Goal: Task Accomplishment & Management: Use online tool/utility

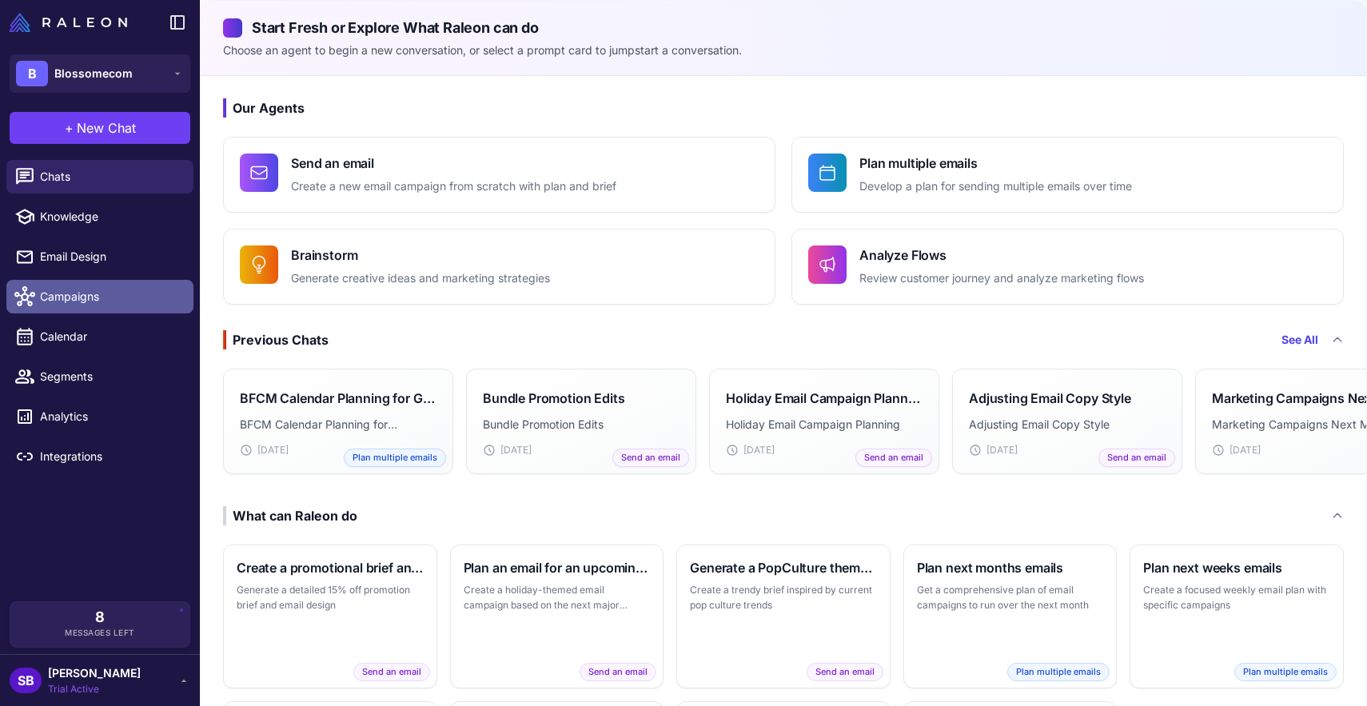
click at [67, 298] on span "Campaigns" at bounding box center [110, 297] width 141 height 18
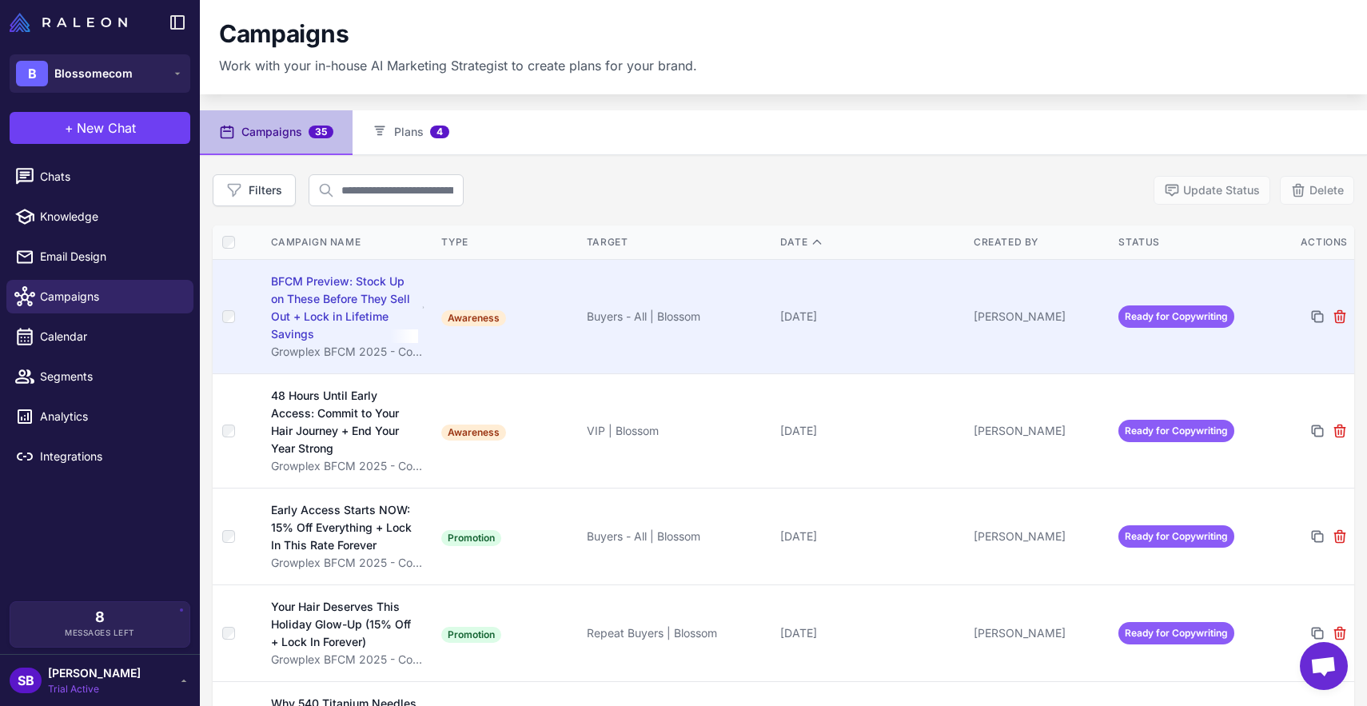
click at [1179, 311] on span "Ready for Copywriting" at bounding box center [1176, 316] width 116 height 22
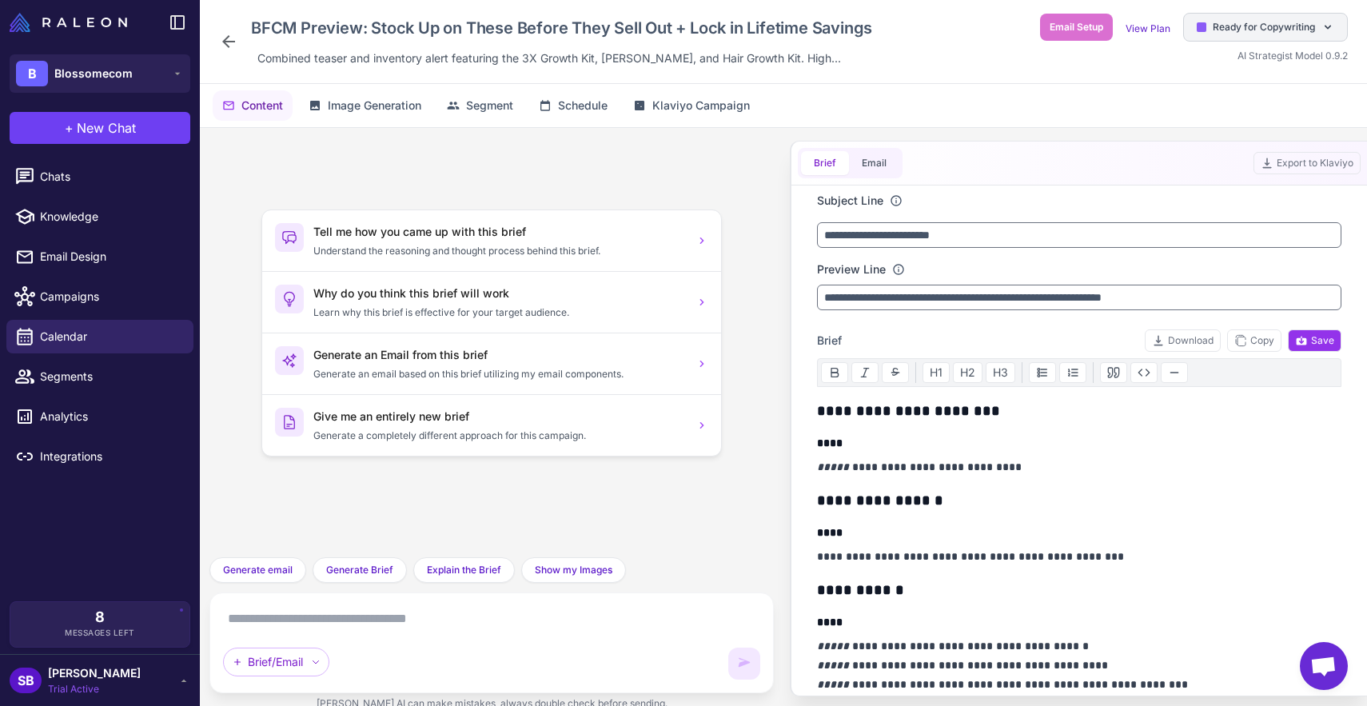
click at [1279, 26] on span "Ready for Copywriting" at bounding box center [1264, 27] width 102 height 14
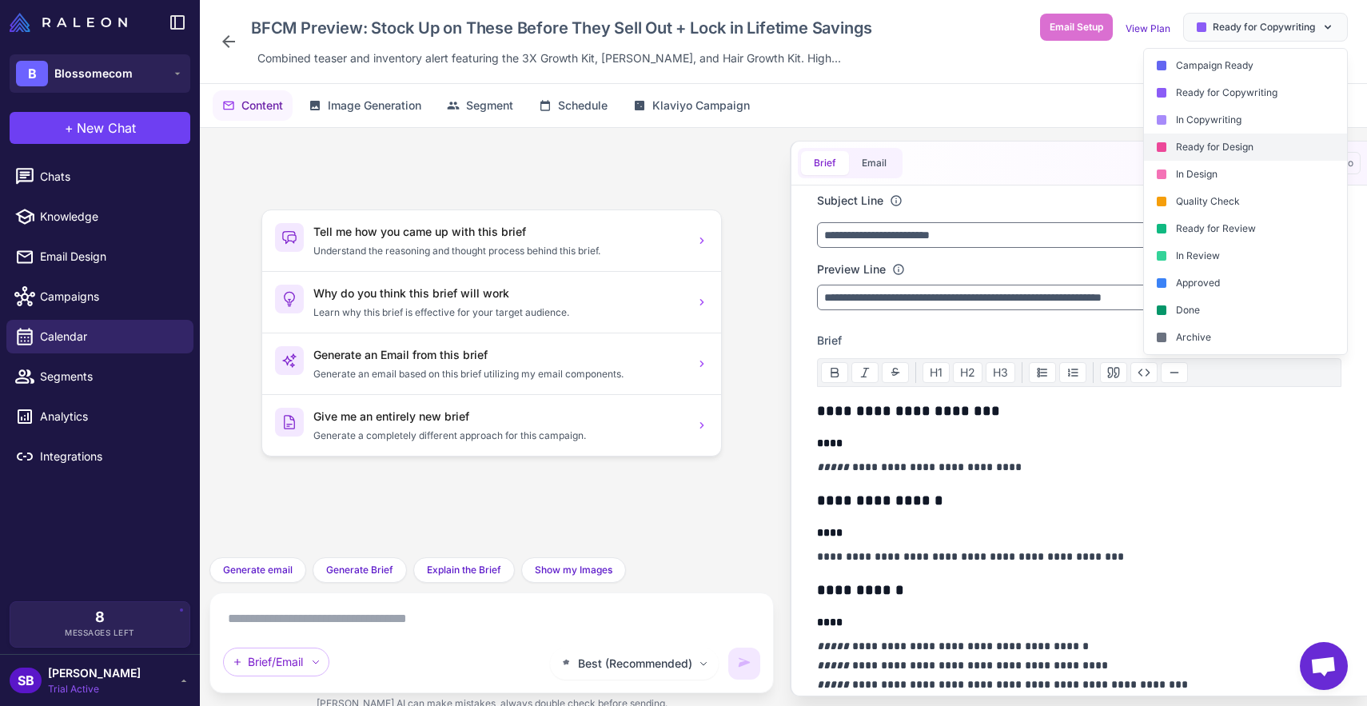
click at [1224, 146] on div "Ready for Design" at bounding box center [1245, 146] width 203 height 27
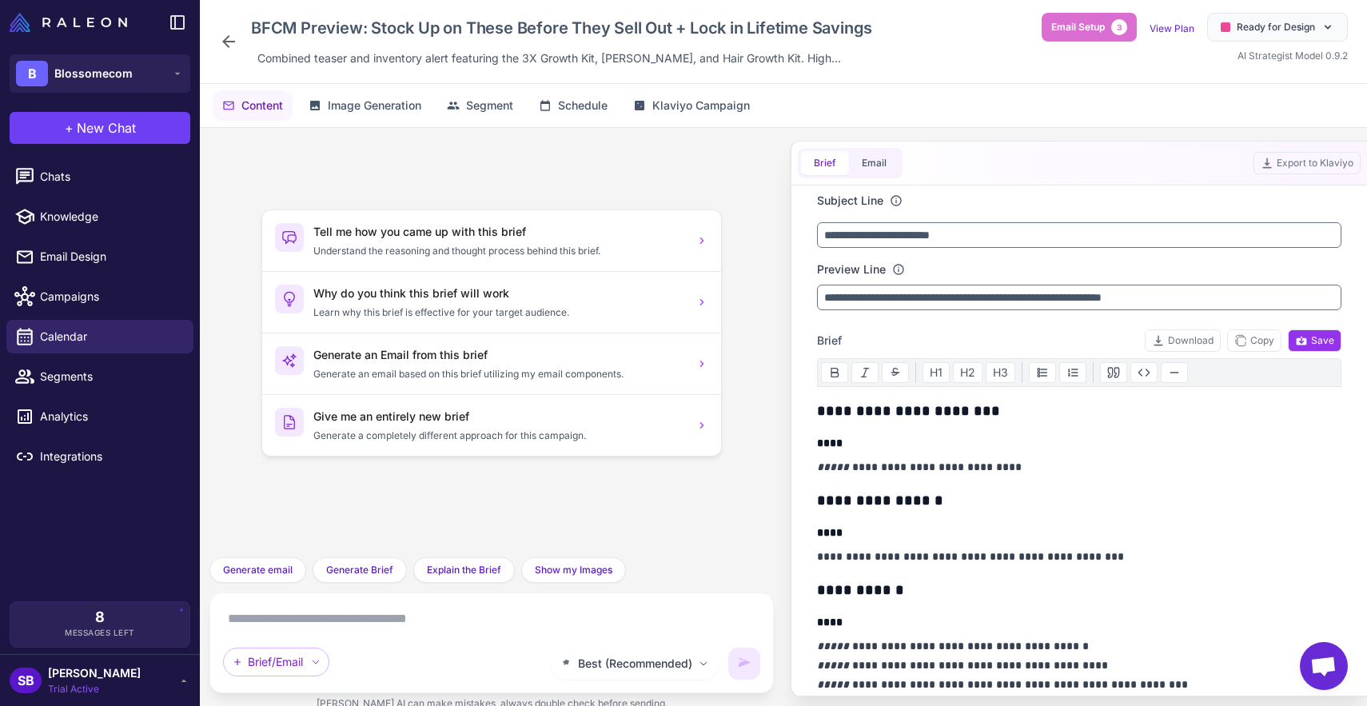
click at [229, 40] on icon at bounding box center [228, 41] width 19 height 19
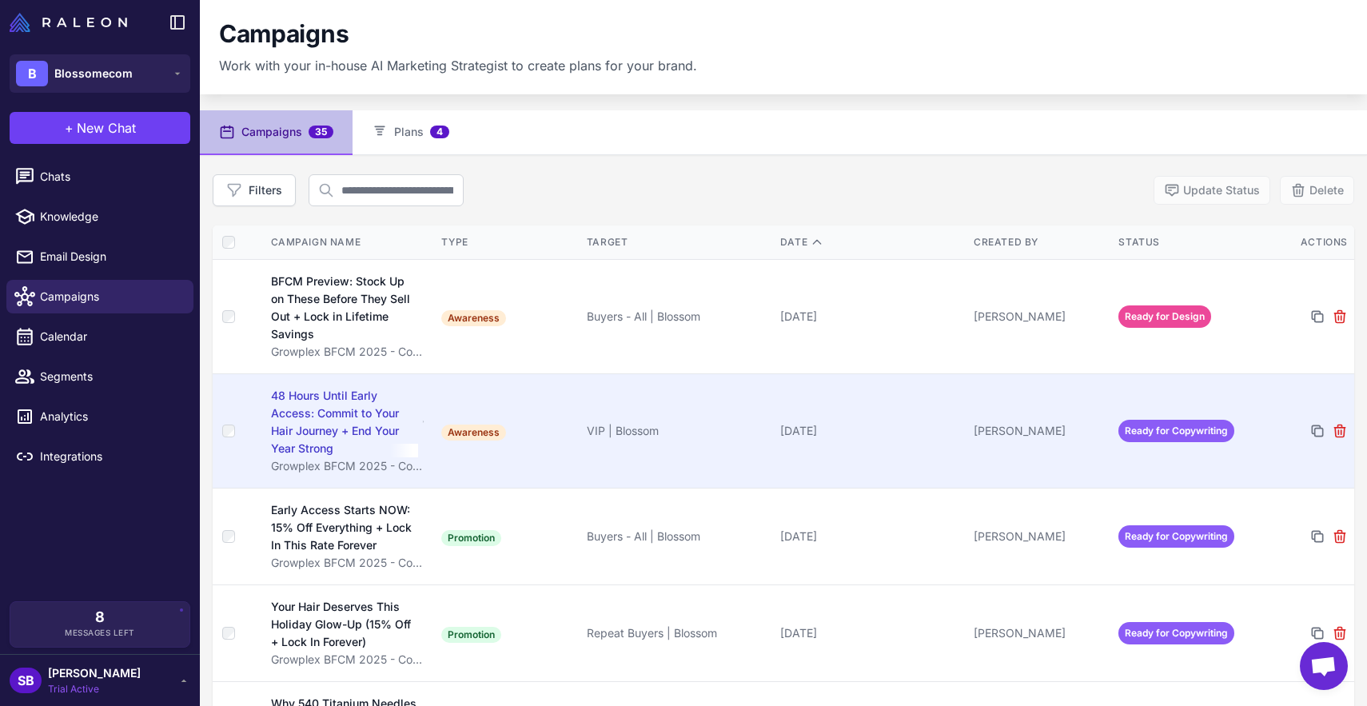
click at [1160, 428] on span "Ready for Copywriting" at bounding box center [1176, 431] width 116 height 22
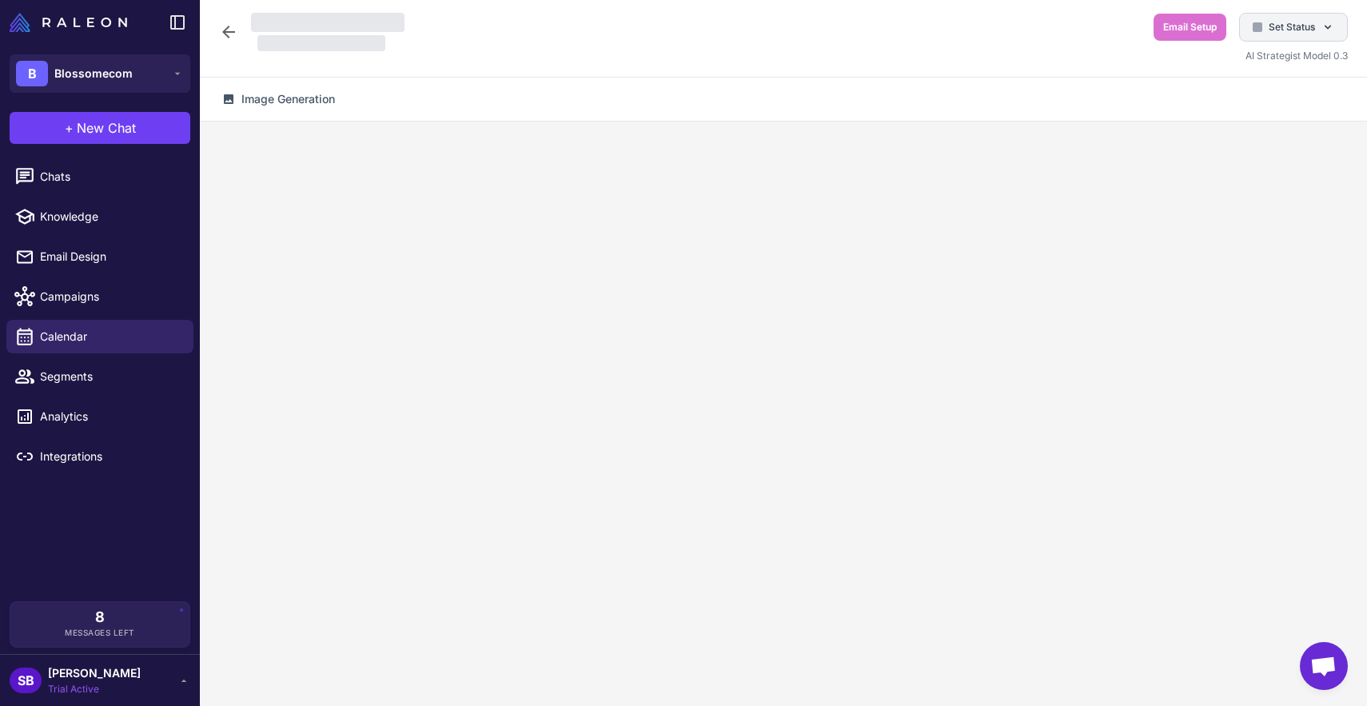
click at [1286, 31] on span "Set Status" at bounding box center [1292, 27] width 46 height 14
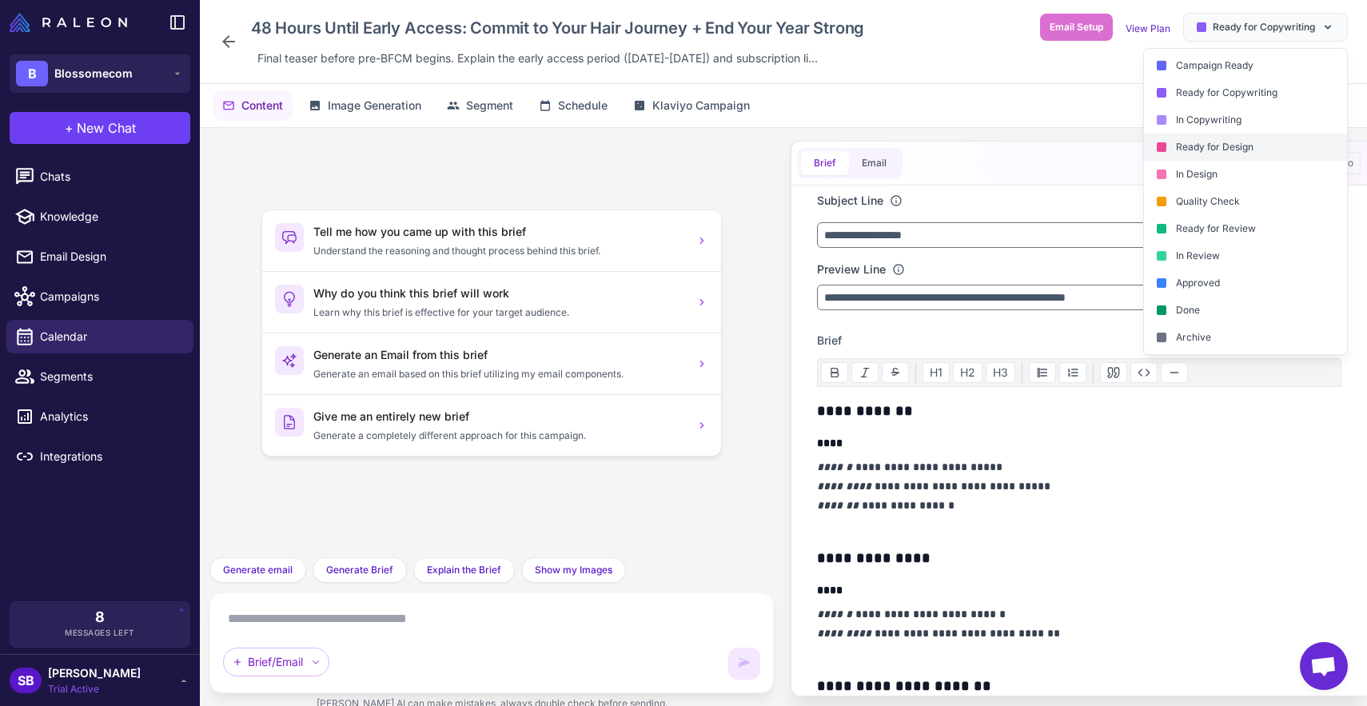
click at [1235, 155] on div "Ready for Design" at bounding box center [1245, 146] width 203 height 27
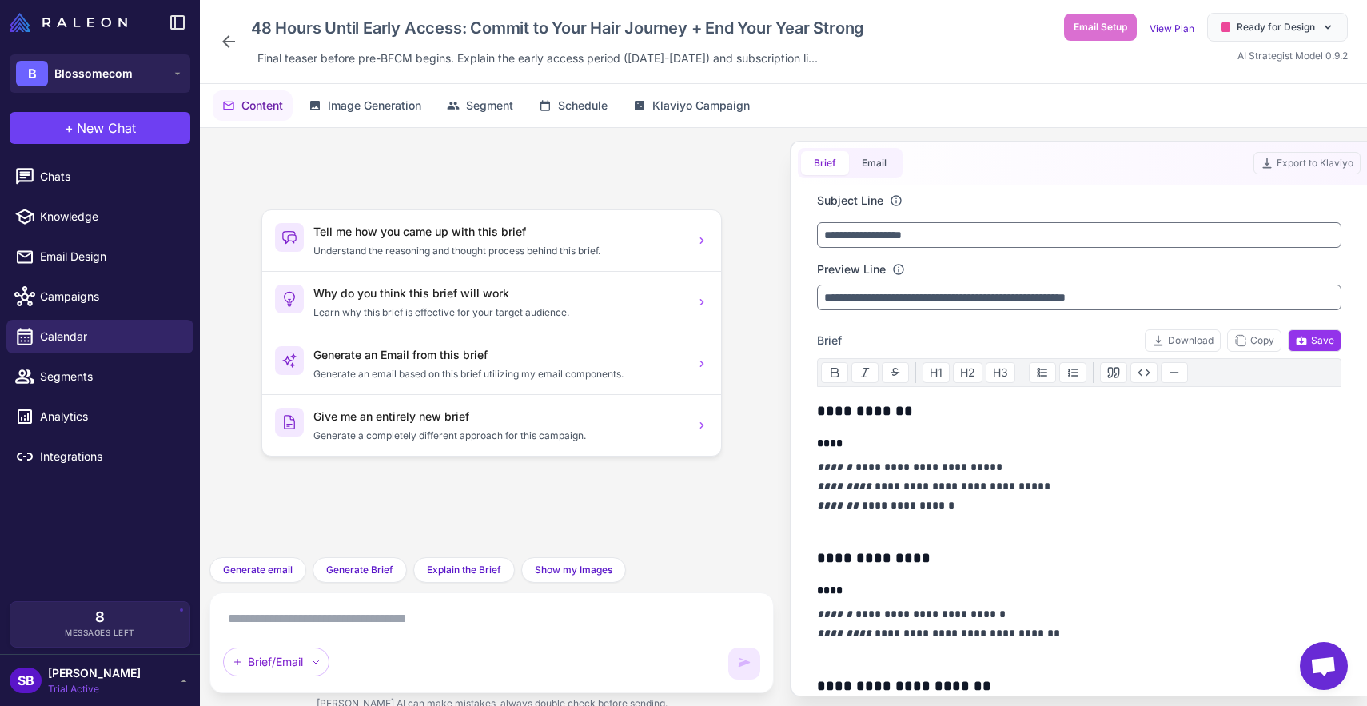
click at [233, 46] on icon at bounding box center [228, 41] width 19 height 19
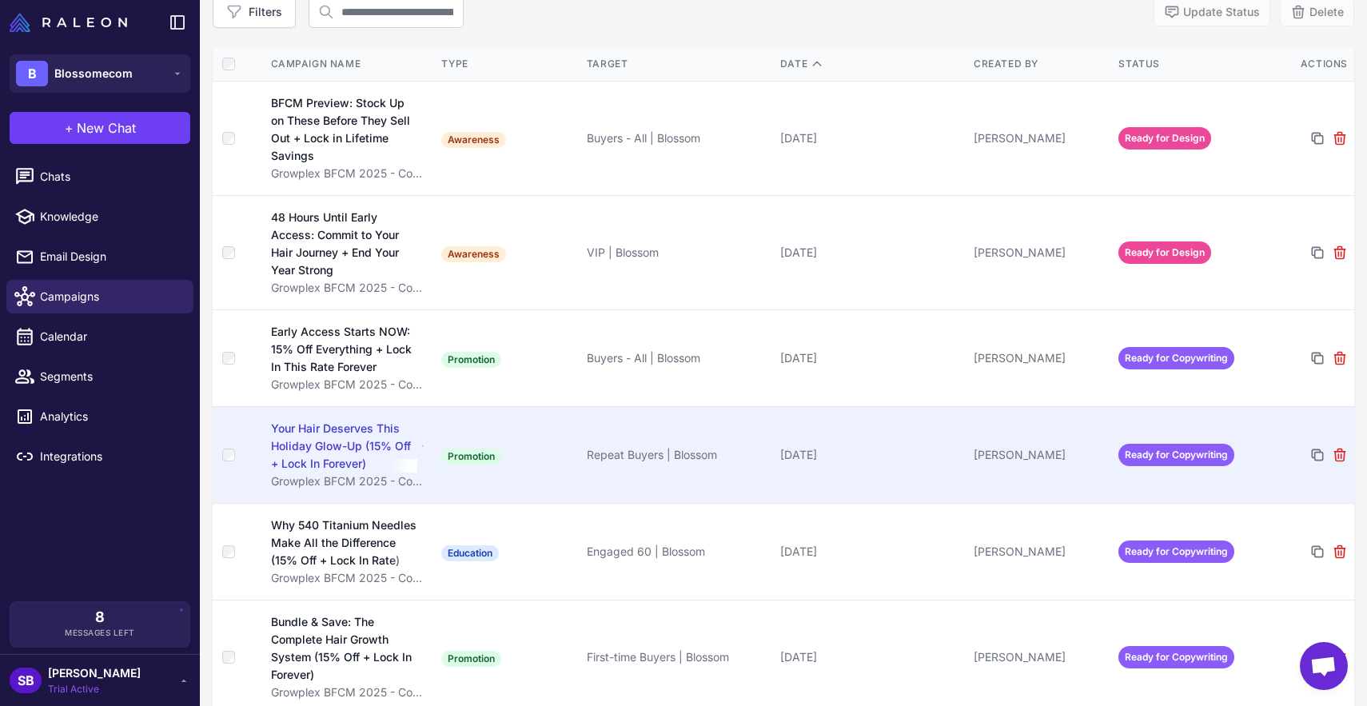
scroll to position [132, 0]
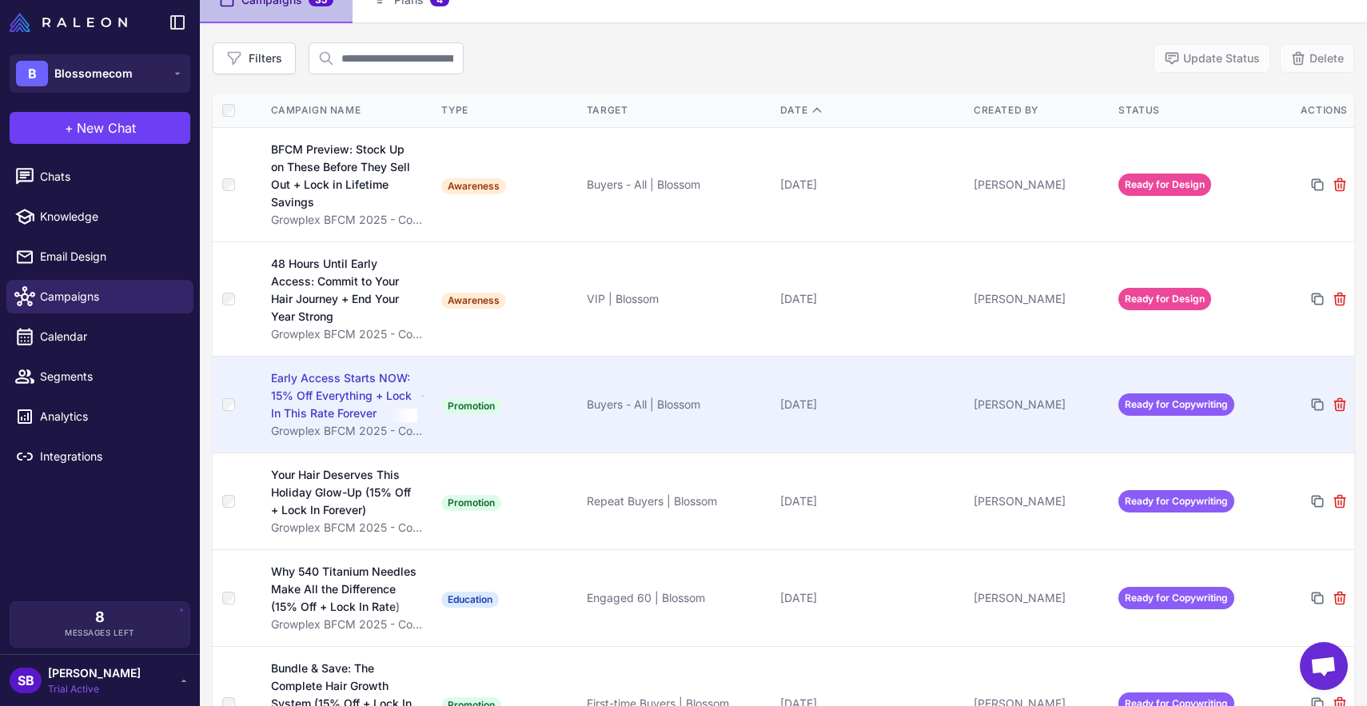
click at [1159, 404] on span "Ready for Copywriting" at bounding box center [1176, 404] width 116 height 22
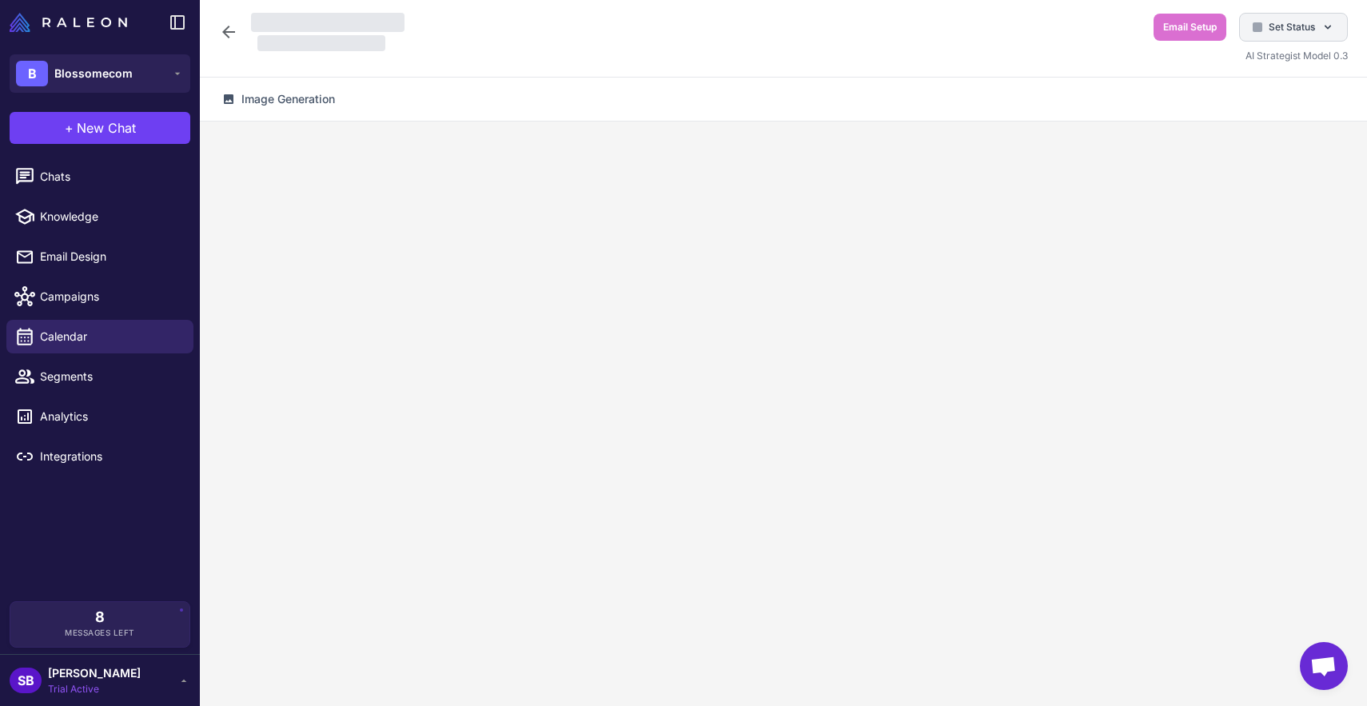
click at [1305, 26] on span "Set Status" at bounding box center [1292, 27] width 46 height 14
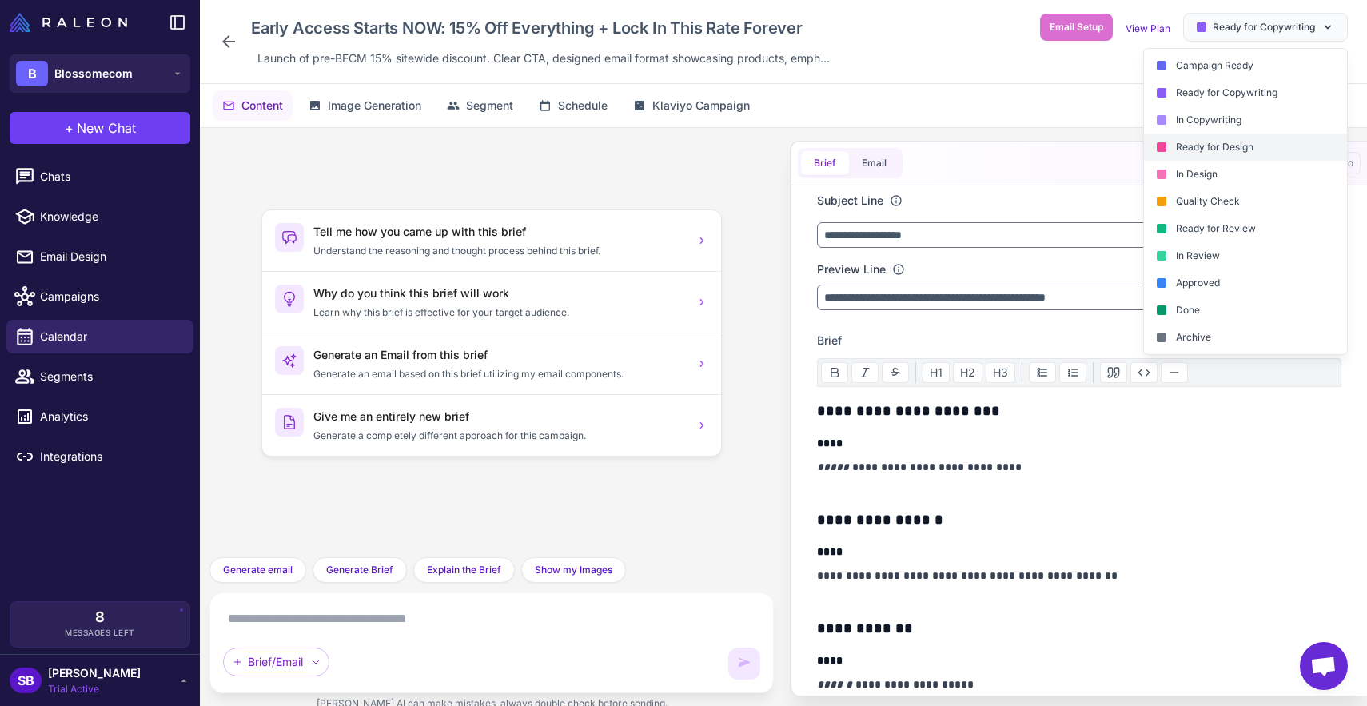
click at [1235, 146] on div "Ready for Design" at bounding box center [1245, 146] width 203 height 27
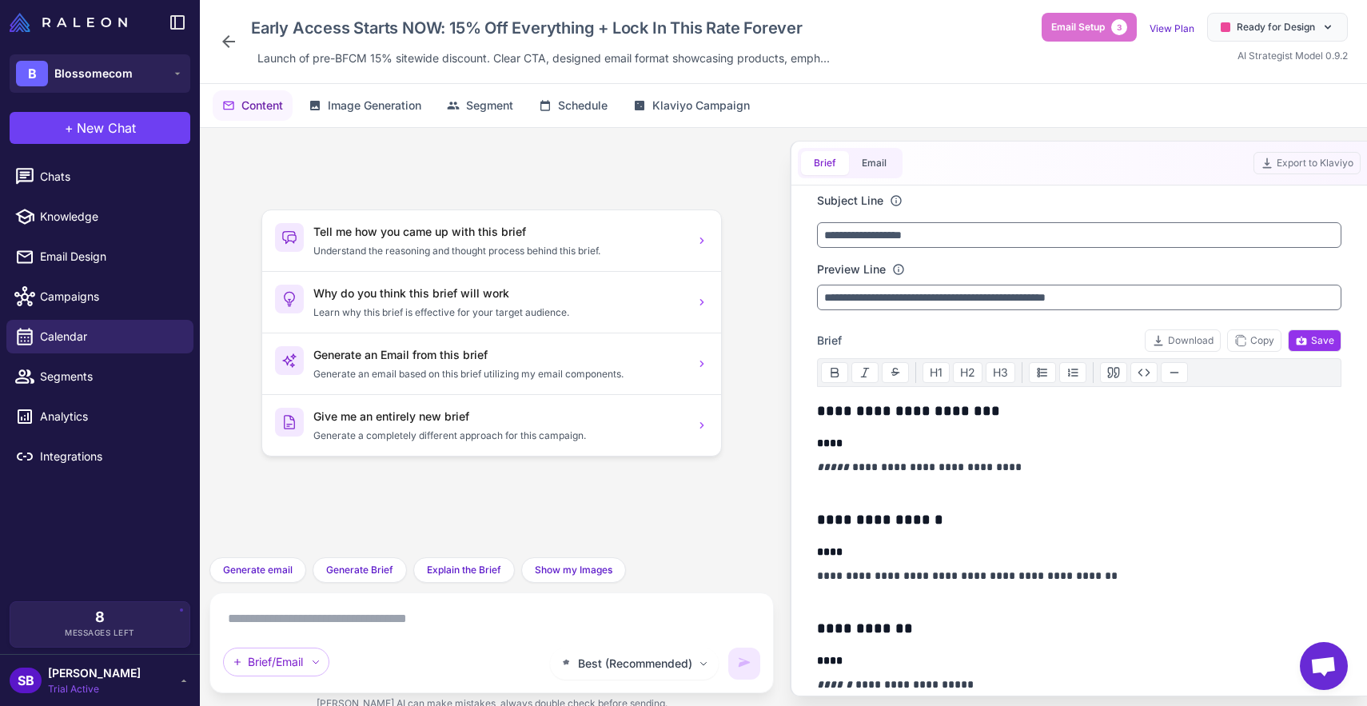
click at [232, 38] on icon at bounding box center [228, 41] width 19 height 19
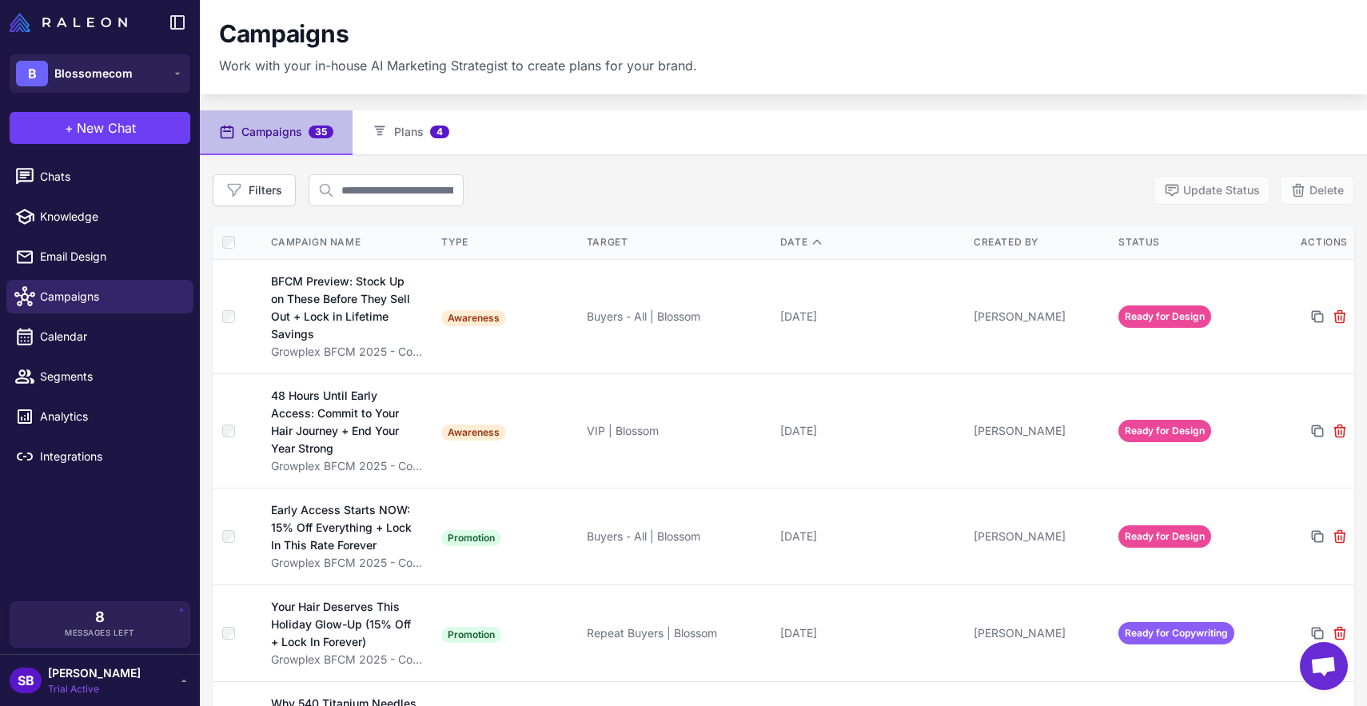
click at [290, 138] on button "Campaigns 35" at bounding box center [276, 132] width 153 height 45
click at [421, 131] on button "Plans 4" at bounding box center [411, 132] width 116 height 45
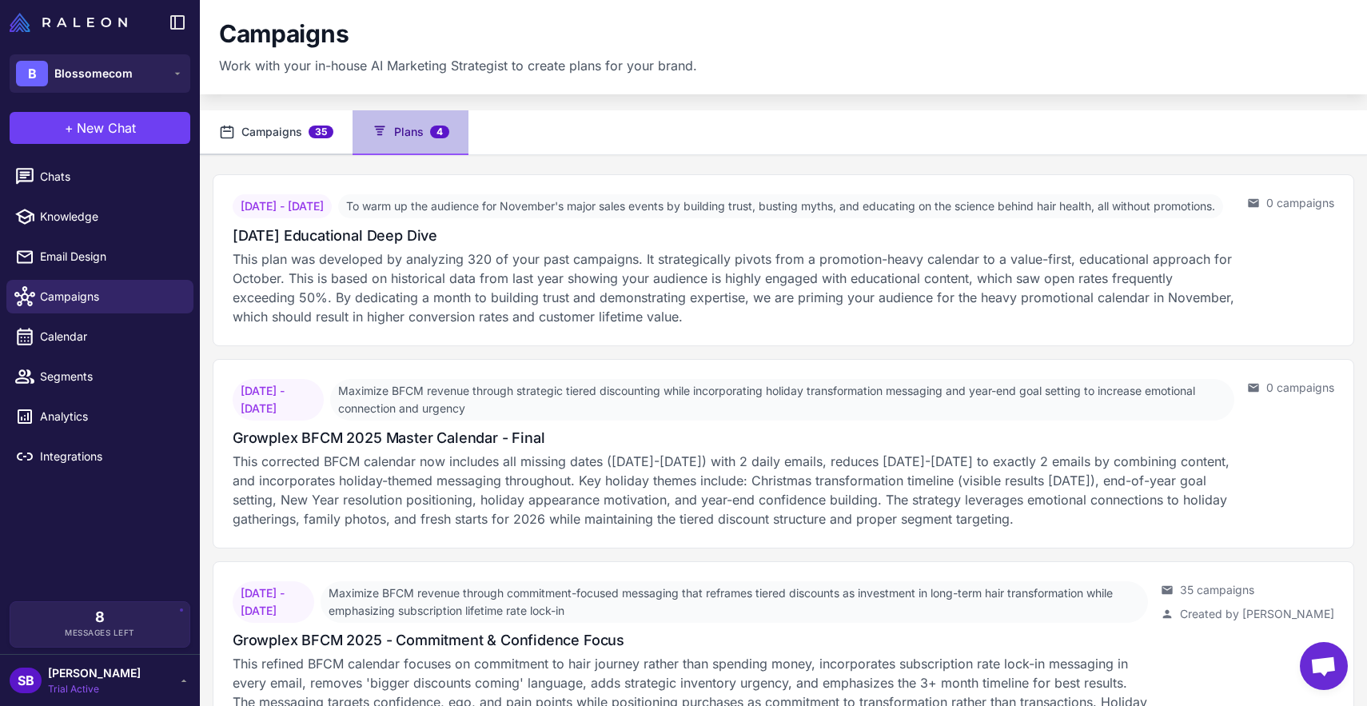
click at [274, 140] on button "Campaigns 35" at bounding box center [276, 132] width 153 height 45
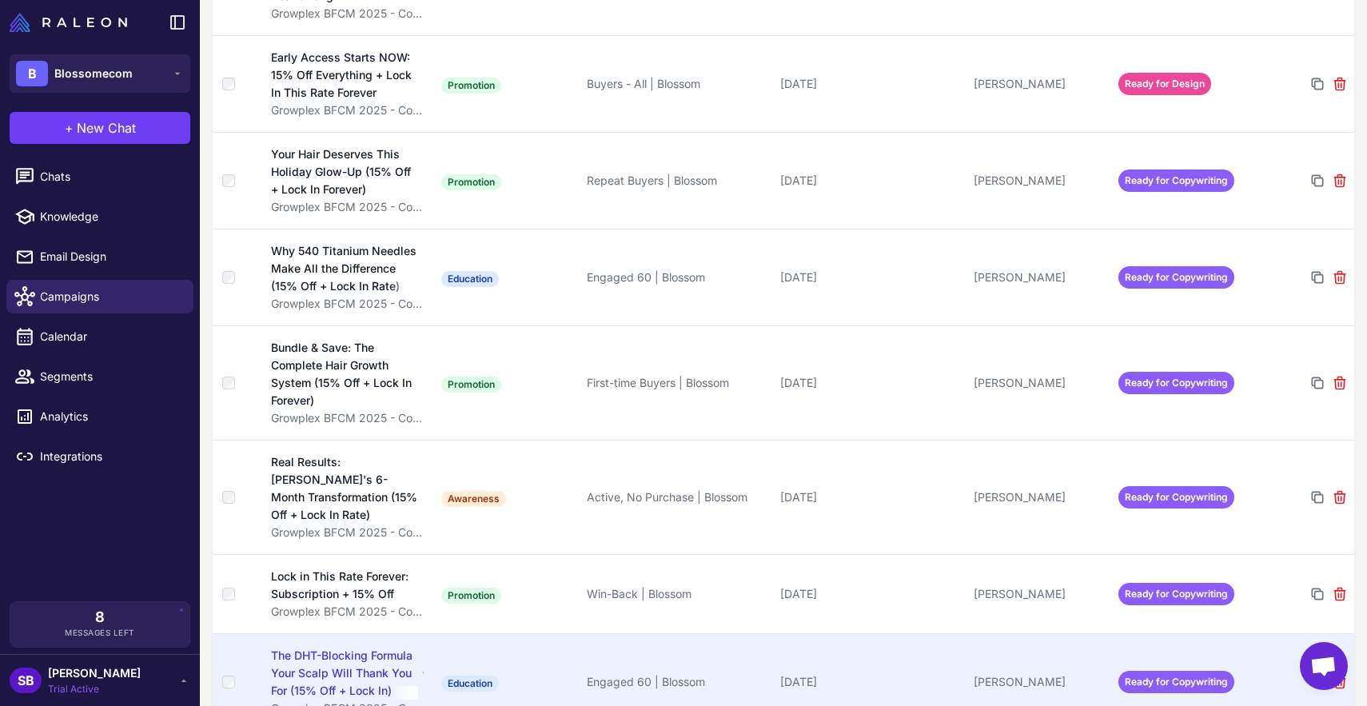
scroll to position [452, 0]
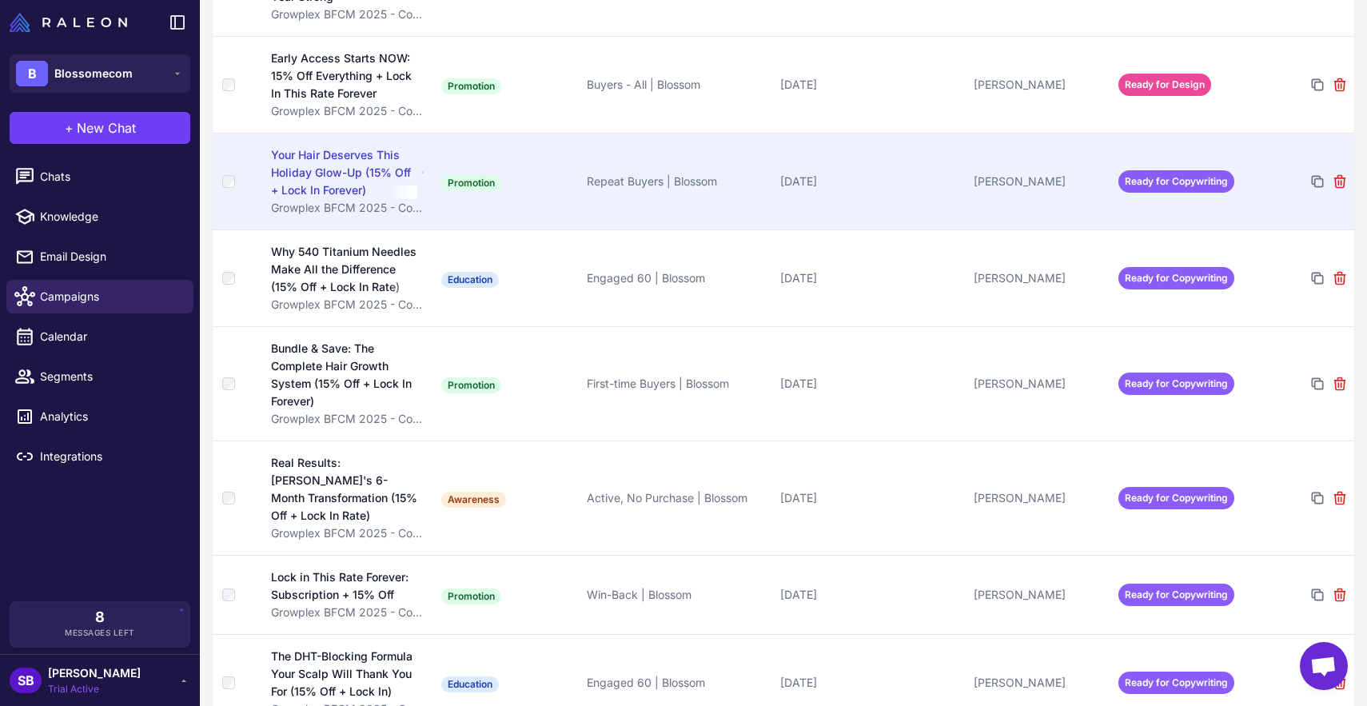
click at [369, 174] on div "Your Hair Deserves This Holiday Glow-Up (15% Off + Lock In Forever)" at bounding box center [344, 172] width 146 height 53
